Goal: Information Seeking & Learning: Learn about a topic

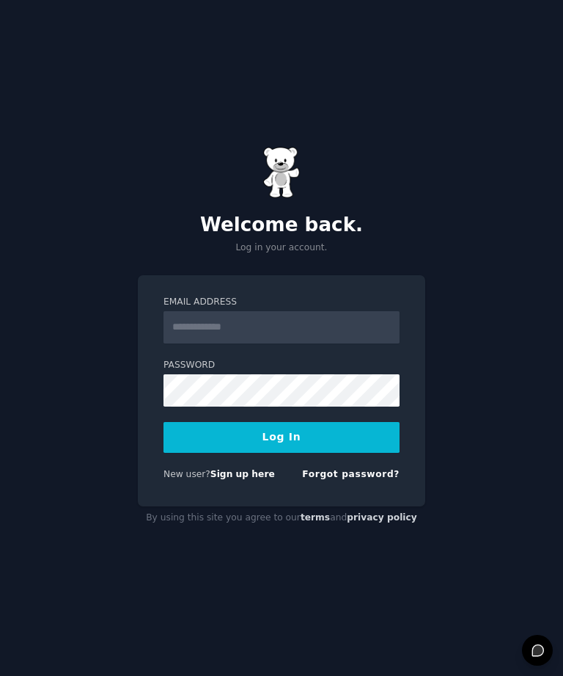
click at [235, 343] on input "Email Address" at bounding box center [282, 327] width 236 height 32
type input "**********"
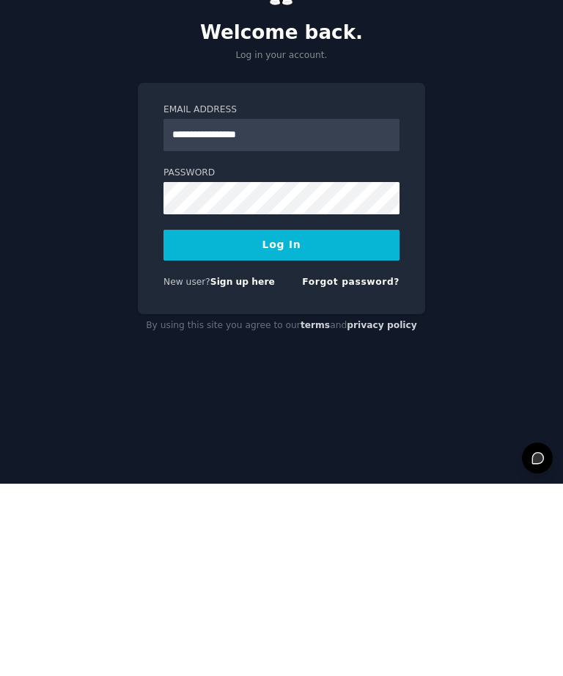
click at [338, 422] on button "Log In" at bounding box center [282, 437] width 236 height 31
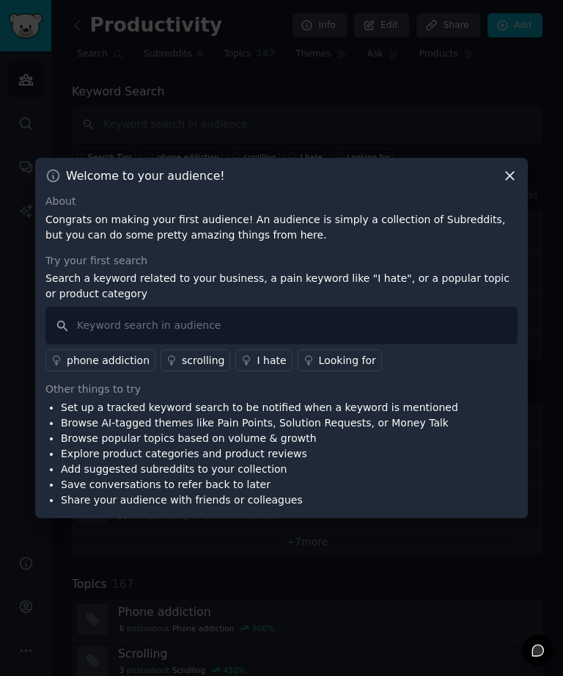
click at [504, 183] on icon at bounding box center [509, 175] width 15 height 15
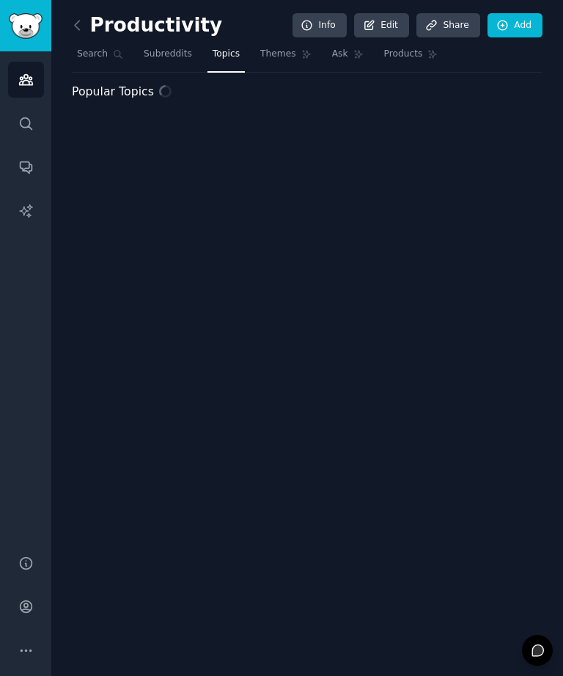
scroll to position [47, 0]
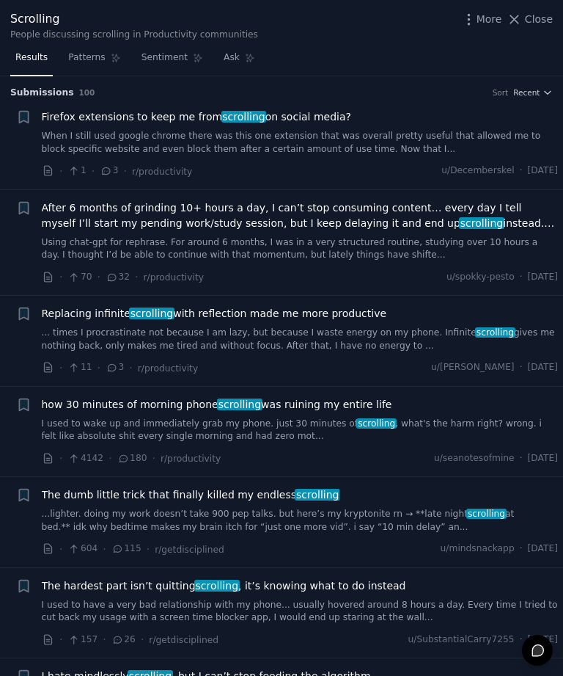
click at [484, 25] on span "More" at bounding box center [490, 19] width 26 height 15
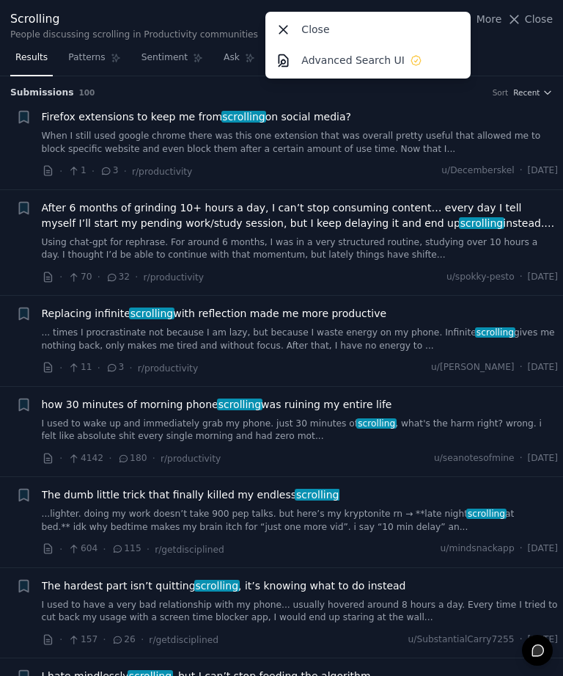
click at [521, 43] on div "Scrolling People discussing scrolling in Productivity communities More Close Ad…" at bounding box center [281, 23] width 563 height 46
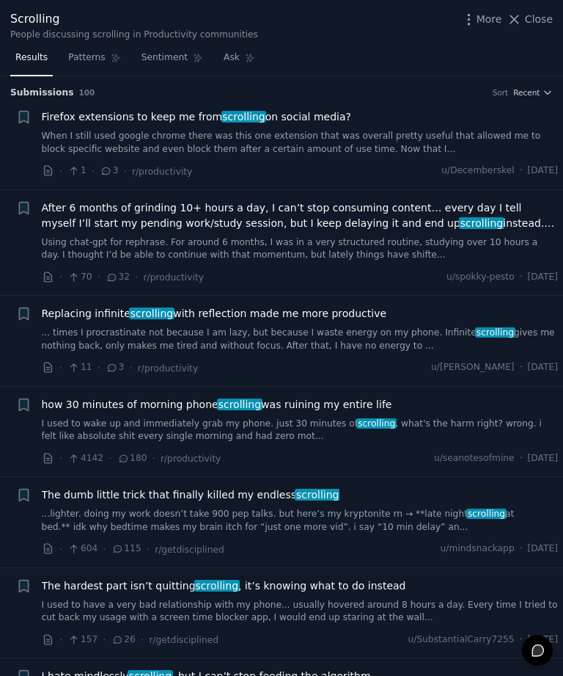
click at [28, 209] on icon "button" at bounding box center [23, 208] width 9 height 12
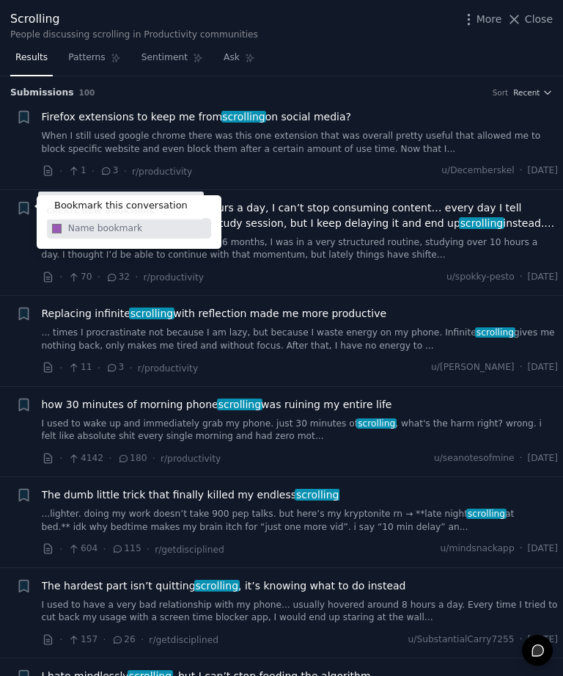
click at [316, 213] on span "After 6 months of grinding 10+ hours a day, I can’t stop consuming content… eve…" at bounding box center [300, 215] width 517 height 31
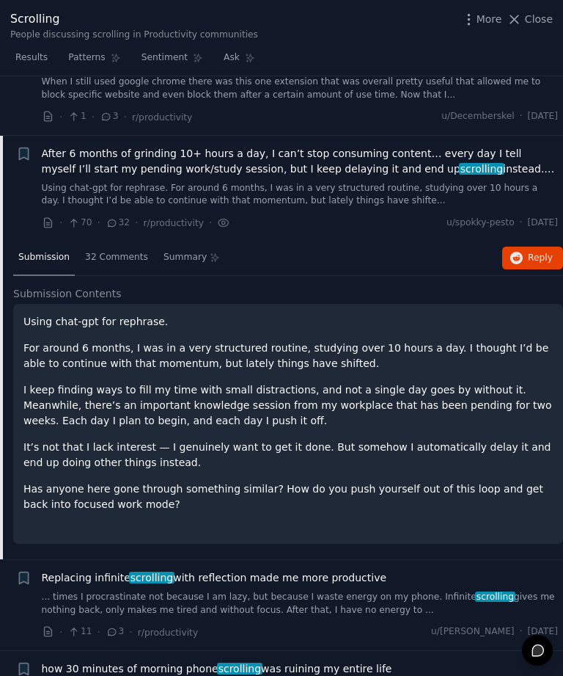
scroll to position [113, 0]
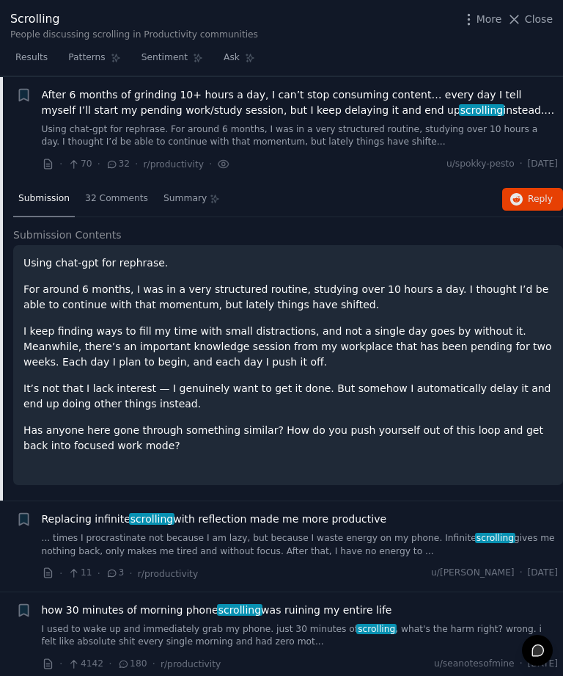
click at [125, 204] on div "32 Comments" at bounding box center [116, 199] width 73 height 35
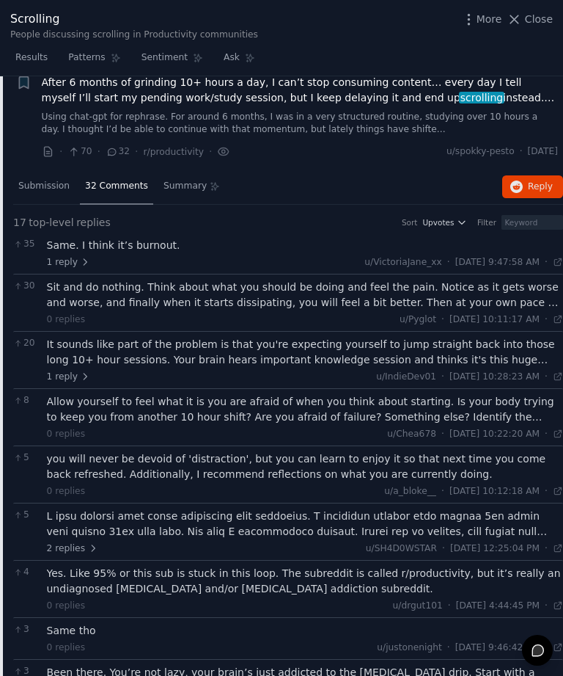
scroll to position [124, 0]
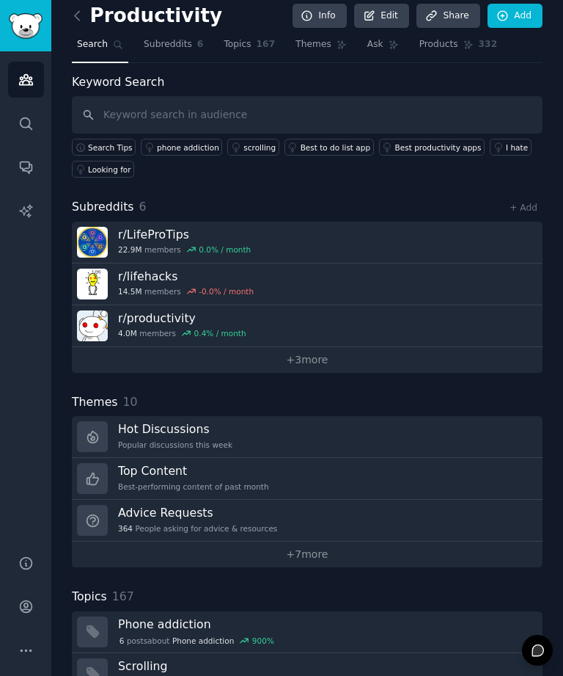
scroll to position [16, 0]
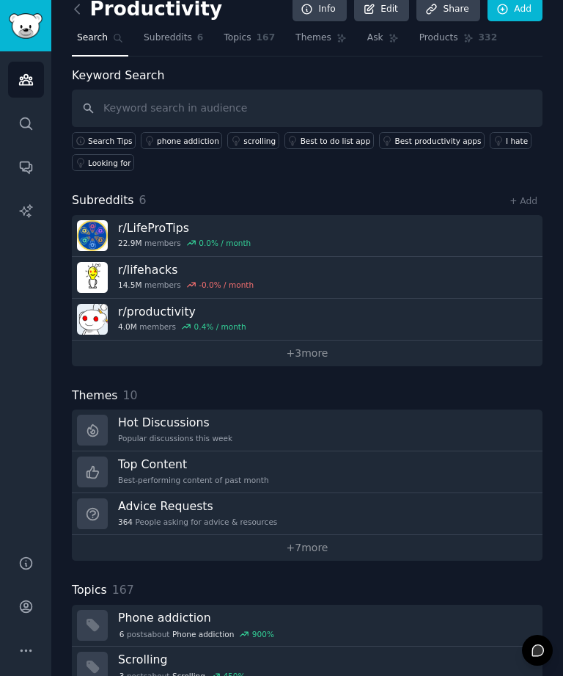
click at [259, 456] on h3 "Top Content" at bounding box center [193, 463] width 151 height 15
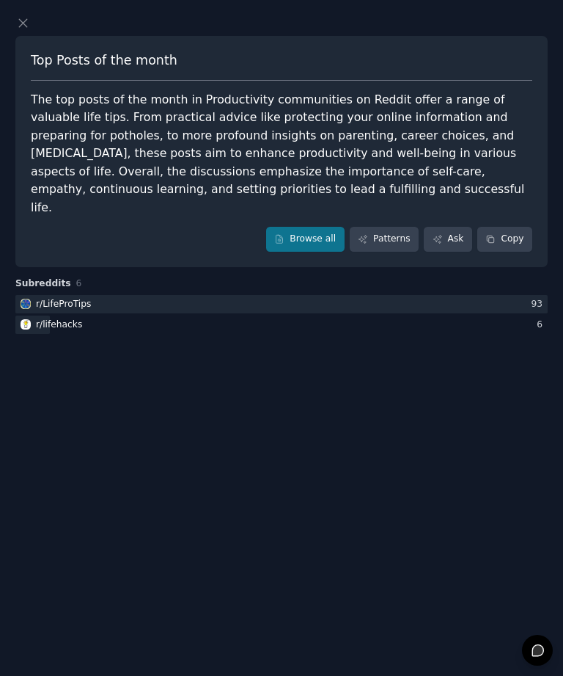
click at [96, 295] on div at bounding box center [281, 304] width 533 height 18
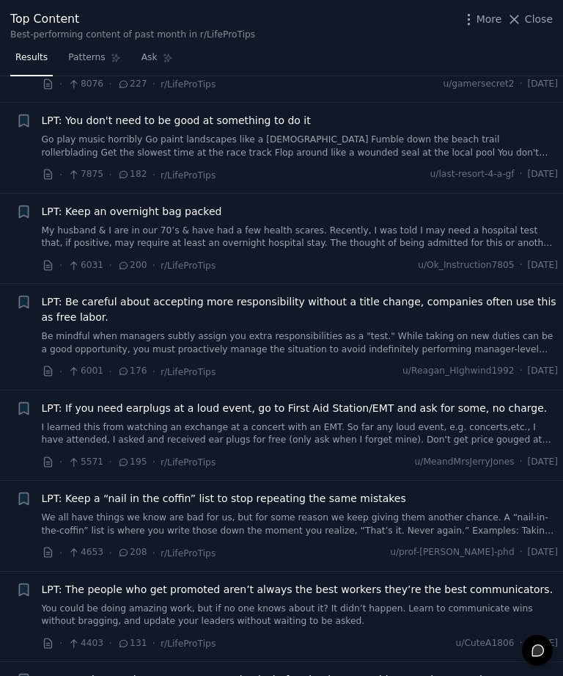
scroll to position [587, 0]
click at [132, 490] on span "LPT: Keep a “nail in the coffin” list to stop repeating the same mistakes" at bounding box center [224, 497] width 365 height 15
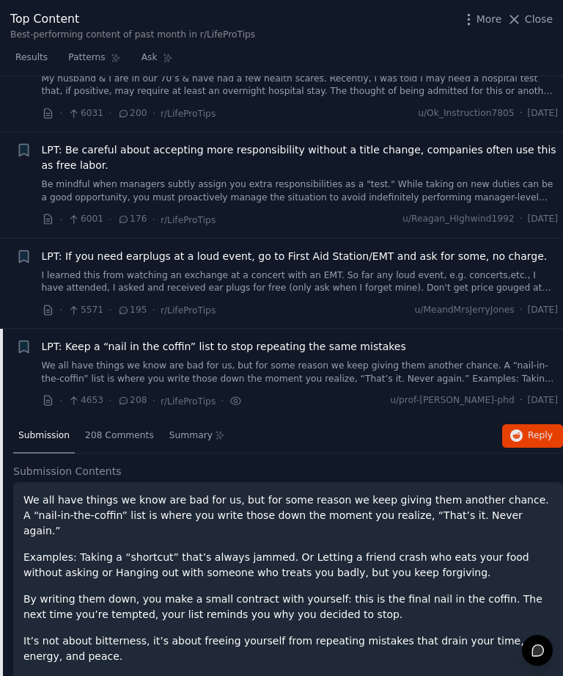
scroll to position [736, 0]
